Goal: Task Accomplishment & Management: Manage account settings

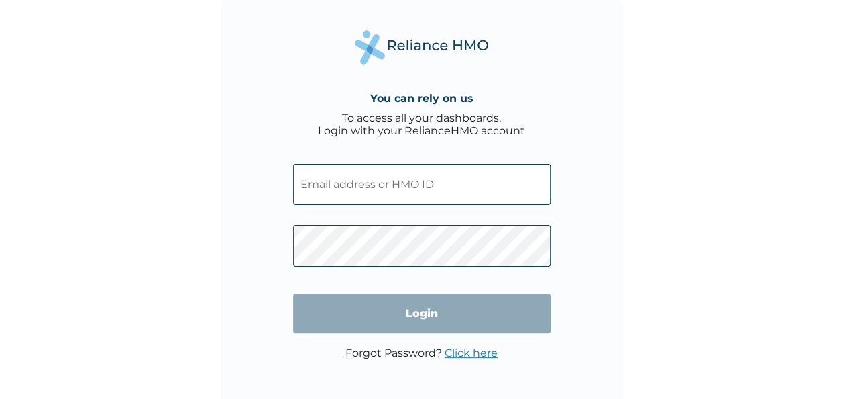
click at [395, 182] on input "text" at bounding box center [422, 184] width 258 height 41
type input "kolawole.ogun@r28.ng"
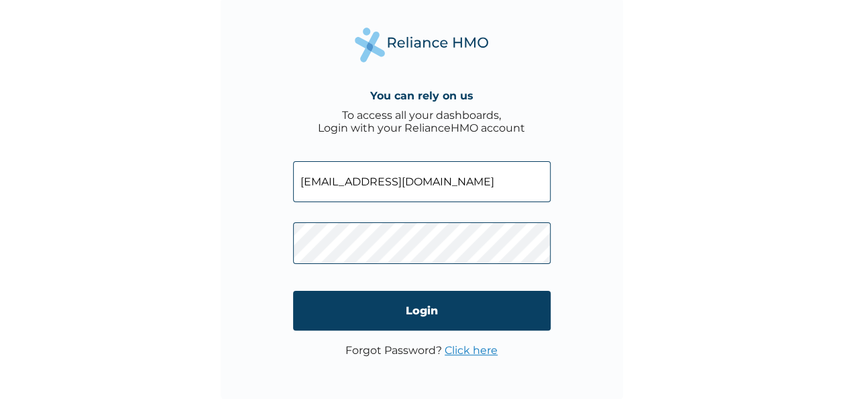
scroll to position [4, 0]
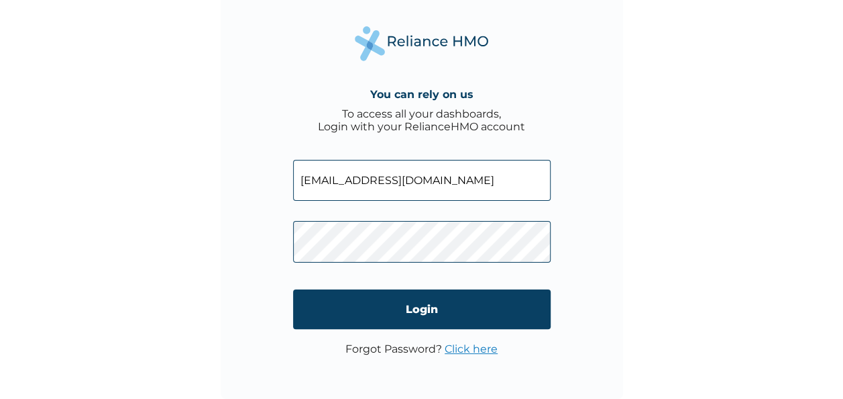
click input "Login" at bounding box center [422, 309] width 258 height 40
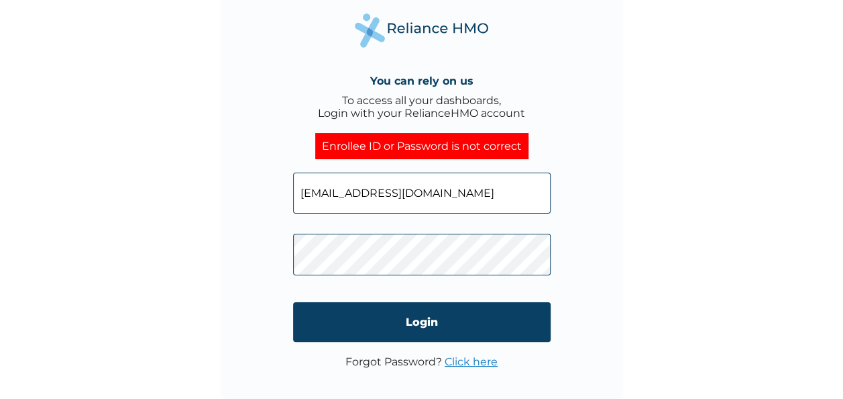
click at [474, 363] on link "Click here" at bounding box center [471, 361] width 53 height 13
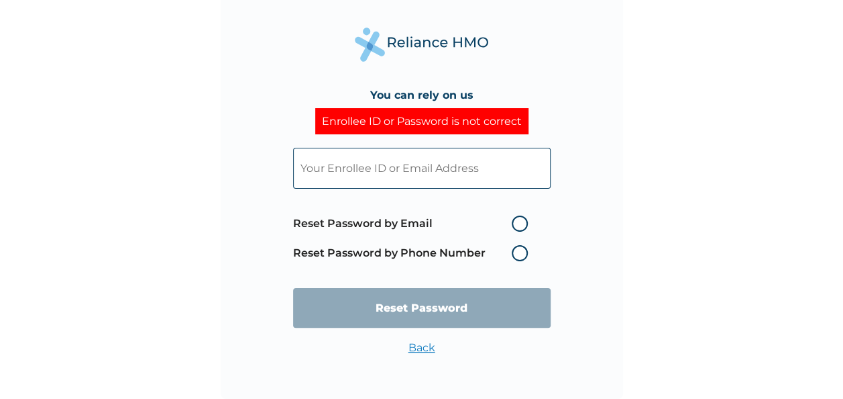
click at [523, 222] on label "Reset Password by Email" at bounding box center [414, 223] width 242 height 16
click at [515, 222] on input "Reset Password by Email" at bounding box center [503, 223] width 21 height 21
radio input "true"
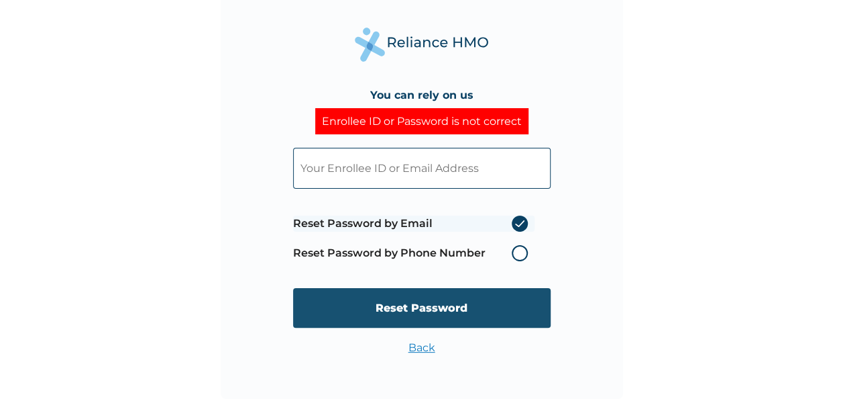
click at [429, 309] on input "Reset Password" at bounding box center [422, 308] width 258 height 40
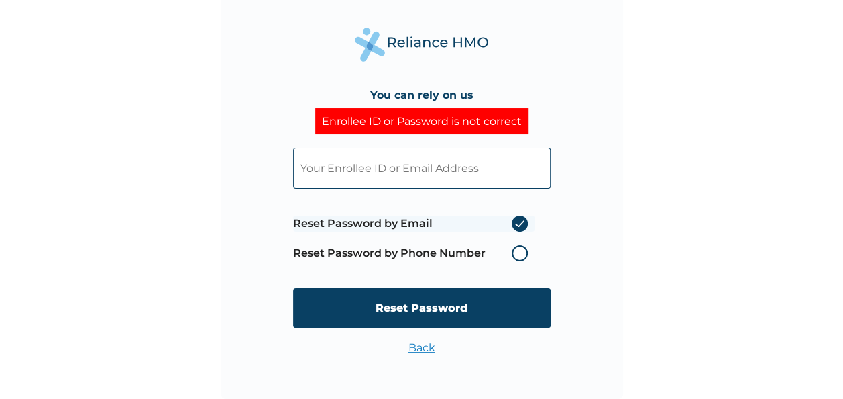
click at [435, 165] on input "text" at bounding box center [422, 168] width 258 height 41
type input "kolawole.ogun@r28.ng"
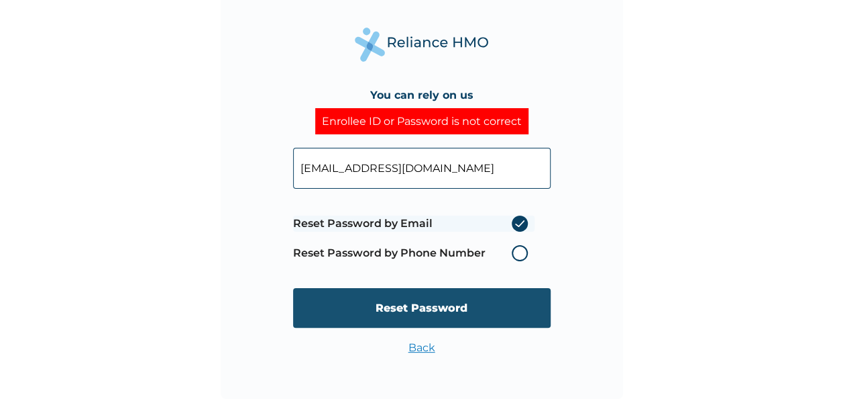
click at [427, 301] on input "Reset Password" at bounding box center [422, 308] width 258 height 40
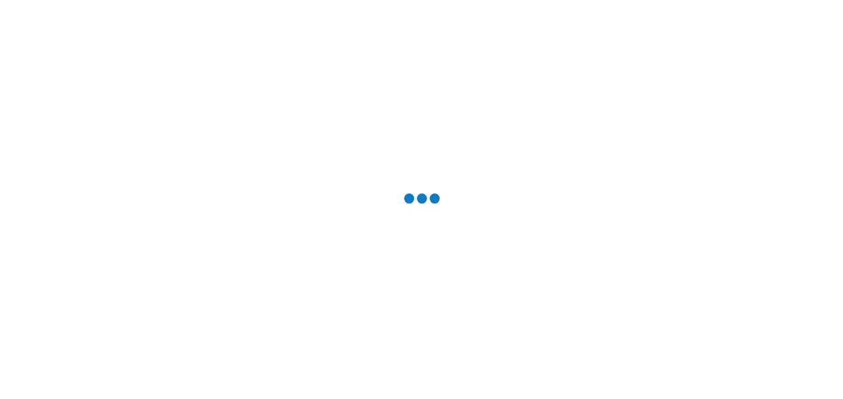
scroll to position [0, 0]
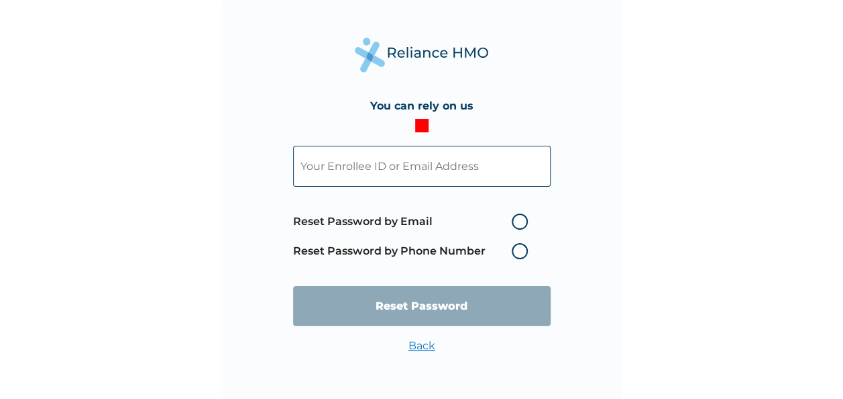
click at [439, 160] on input "text" at bounding box center [422, 166] width 258 height 41
type input "kolawole.ogun@r28.ng"
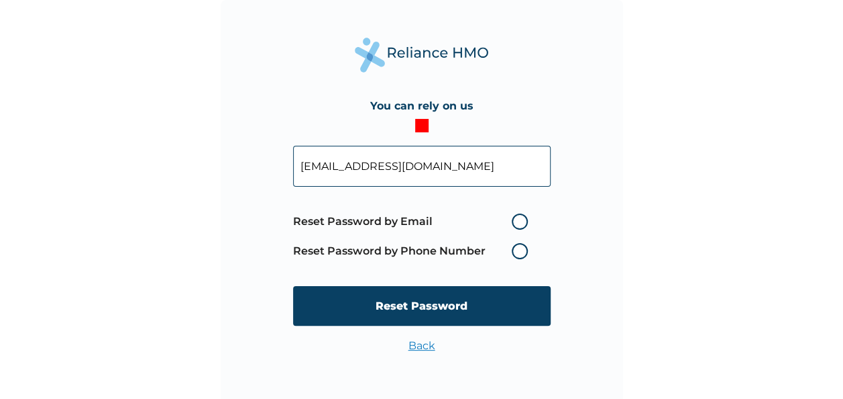
click at [526, 223] on label "Reset Password by Email" at bounding box center [414, 221] width 242 height 16
click at [515, 223] on input "Reset Password by Email" at bounding box center [503, 221] width 21 height 21
radio input "true"
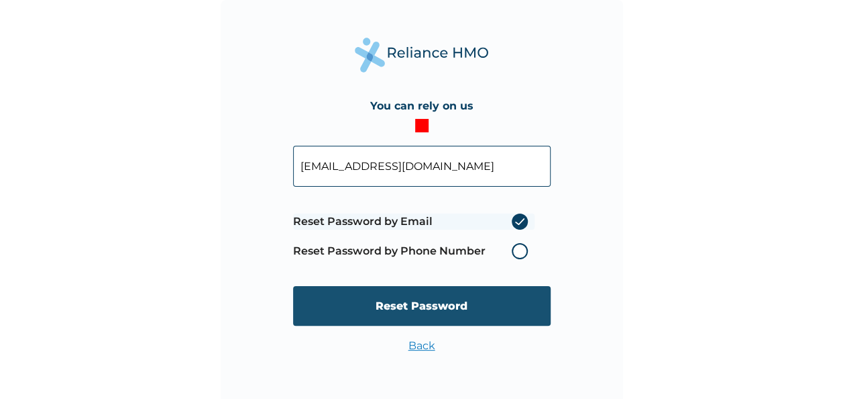
click at [413, 297] on input "Reset Password" at bounding box center [422, 306] width 258 height 40
